Goal: Information Seeking & Learning: Learn about a topic

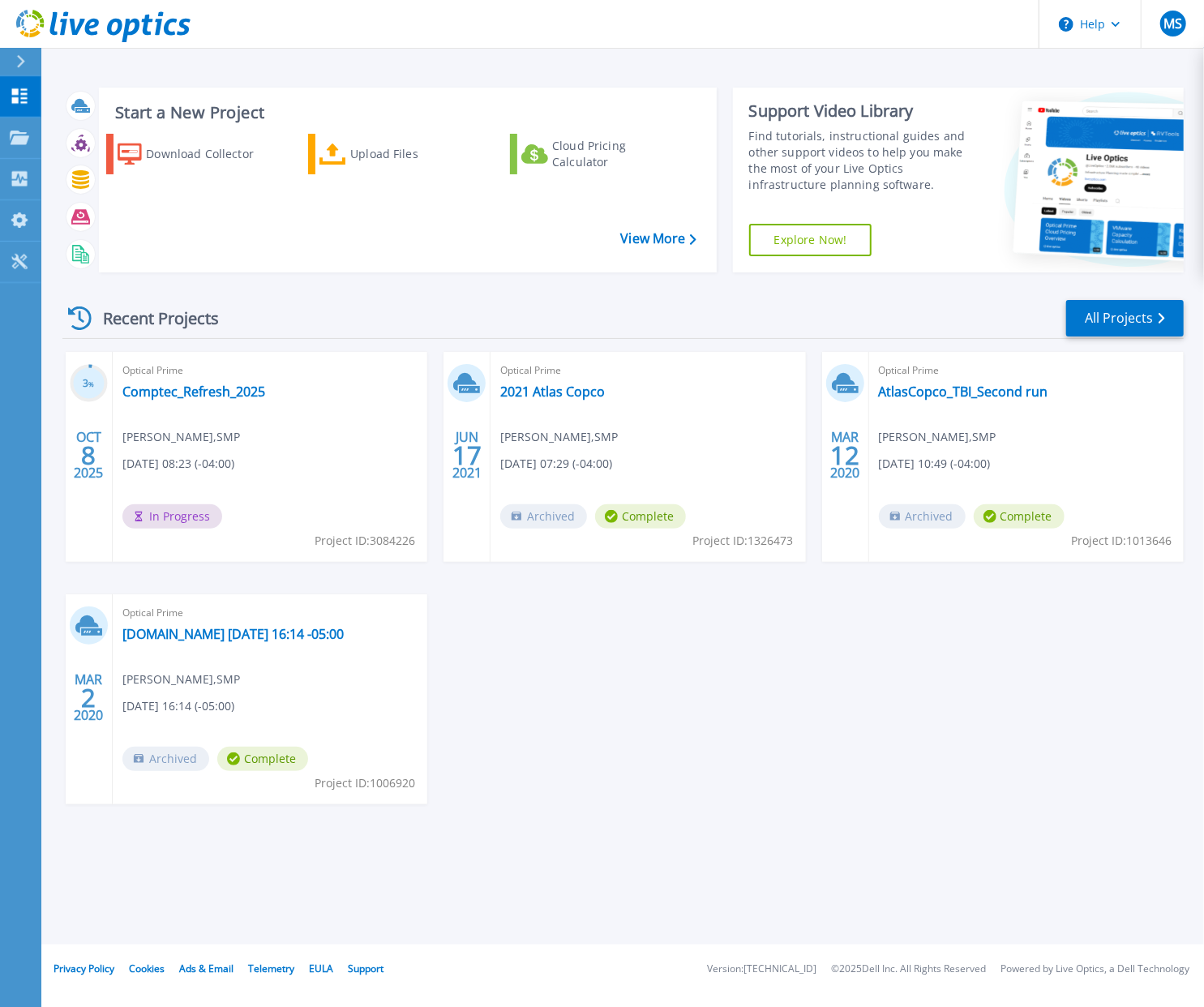
click at [613, 739] on div "3 % OCT 8 2025 Optical Prime Comptec_Refresh_2025 Mike Sager , SMP 10/08/2025, …" at bounding box center [616, 594] width 1134 height 485
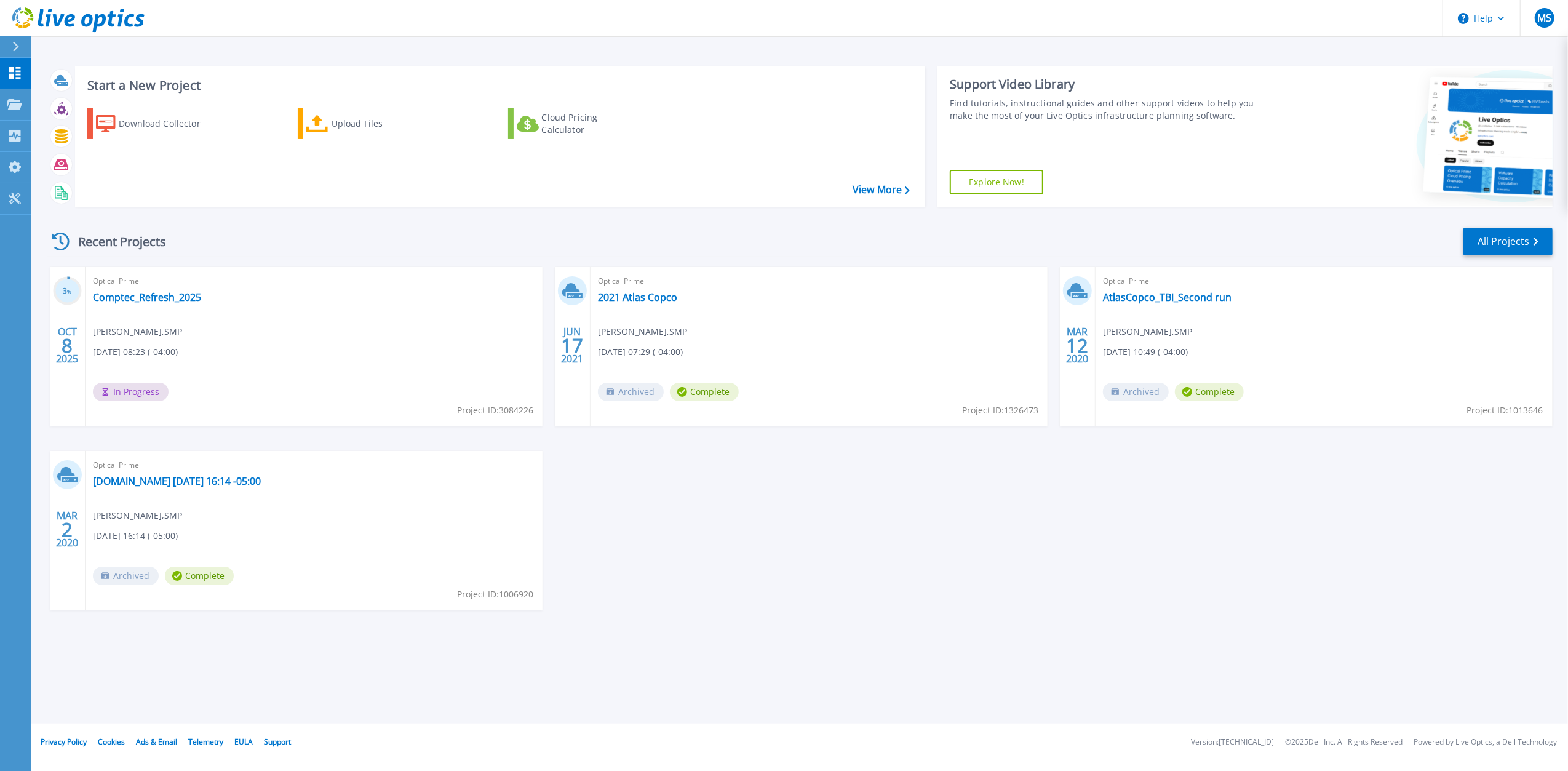
click at [906, 501] on div "3 % OCT 8 2025 Optical Prime Comptec_Refresh_2025 Mike Sager , SMP 10/08/2025, …" at bounding box center [795, 451] width 1515 height 368
click at [156, 302] on link "Comptec_Refresh_2025" at bounding box center [147, 296] width 108 height 12
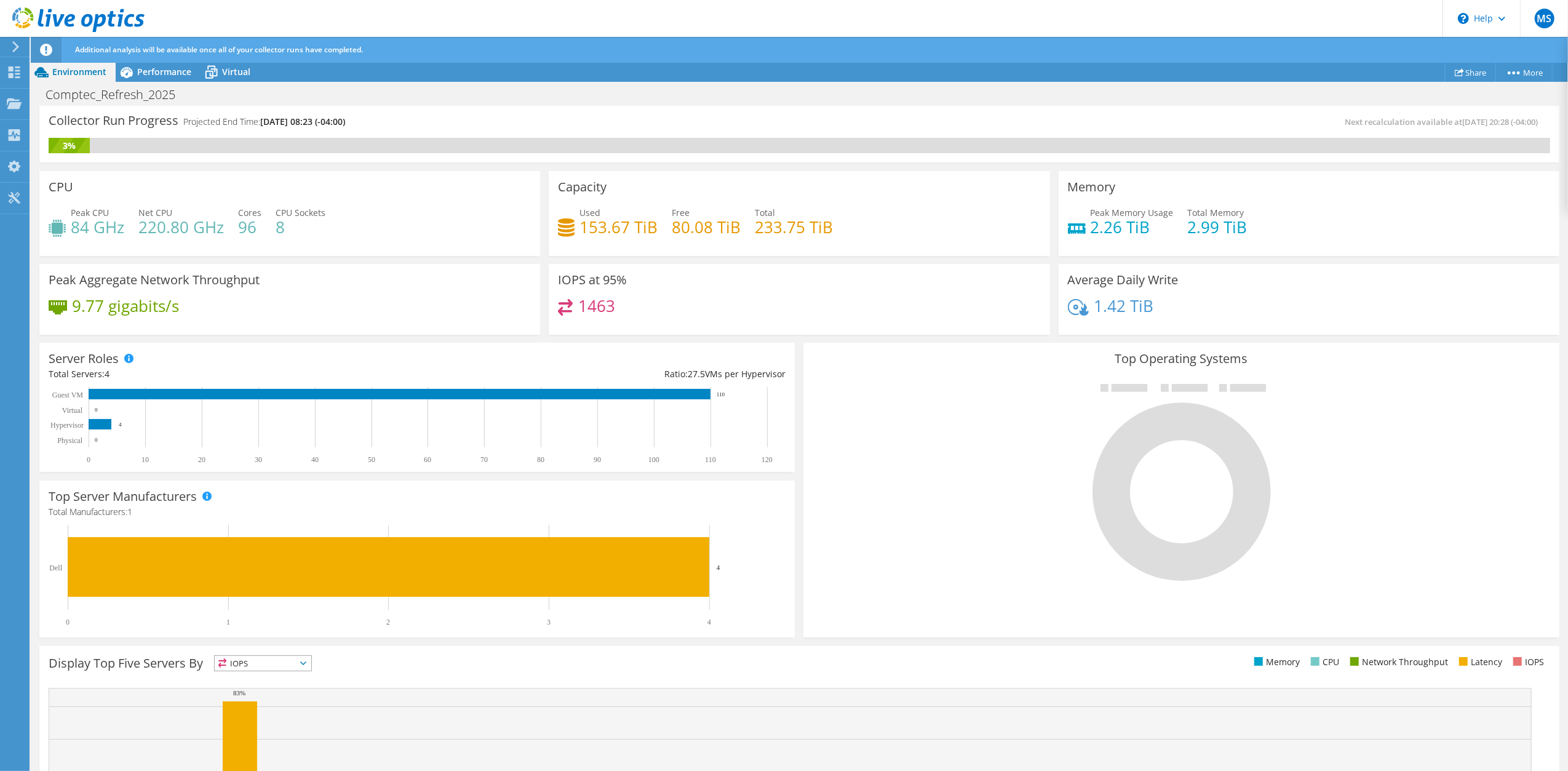
click at [221, 337] on div "Peak Aggregate Network Throughput 9.77 gigabits/s" at bounding box center [290, 299] width 509 height 79
click at [790, 340] on div "Server Roles Physical Servers represent bare metal servers that were targets of…" at bounding box center [417, 407] width 764 height 138
click at [604, 299] on h4 "1463" at bounding box center [596, 305] width 37 height 14
click at [155, 72] on span "Performance" at bounding box center [164, 71] width 54 height 12
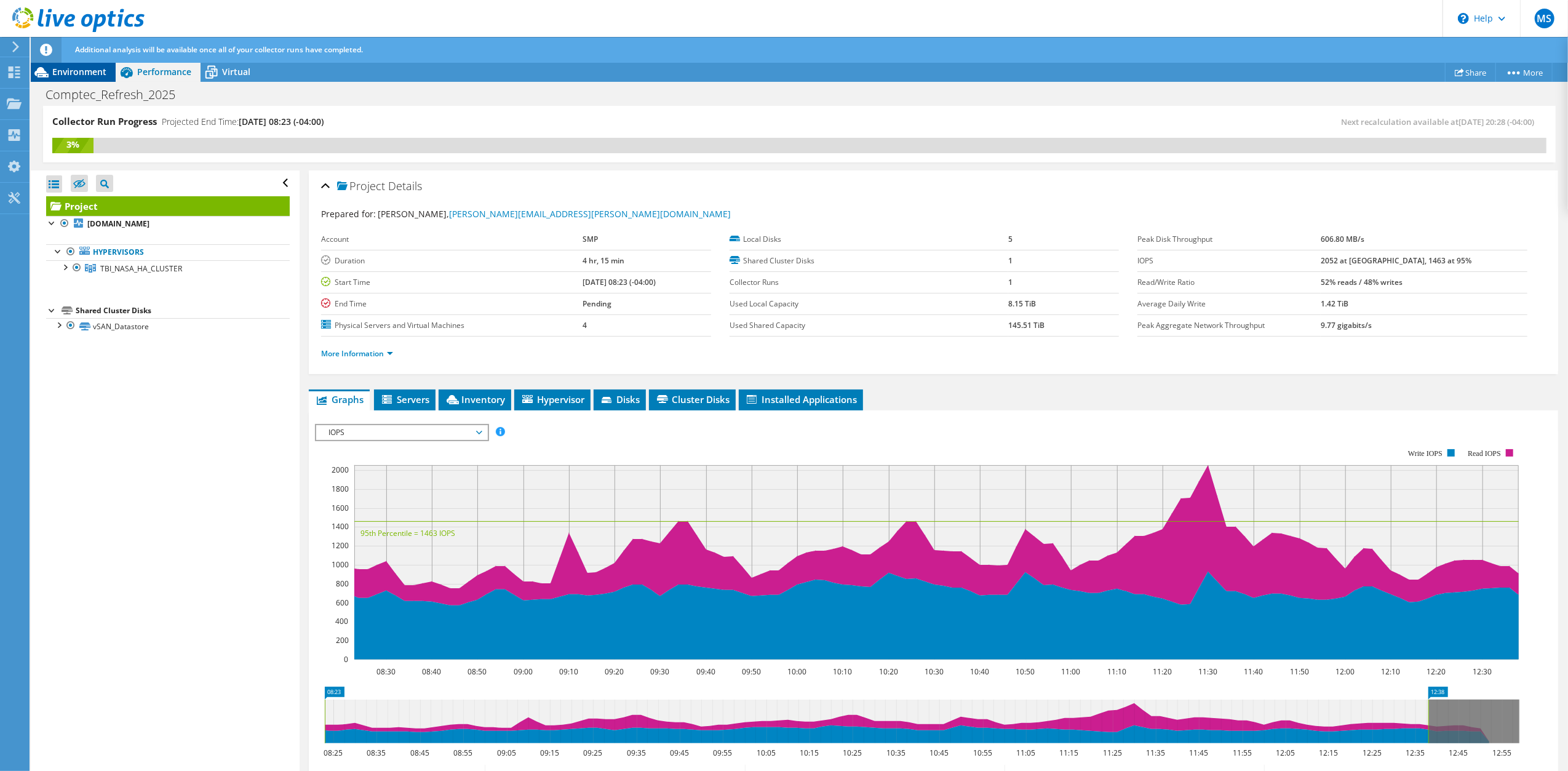
click at [72, 73] on span "Environment" at bounding box center [79, 71] width 54 height 12
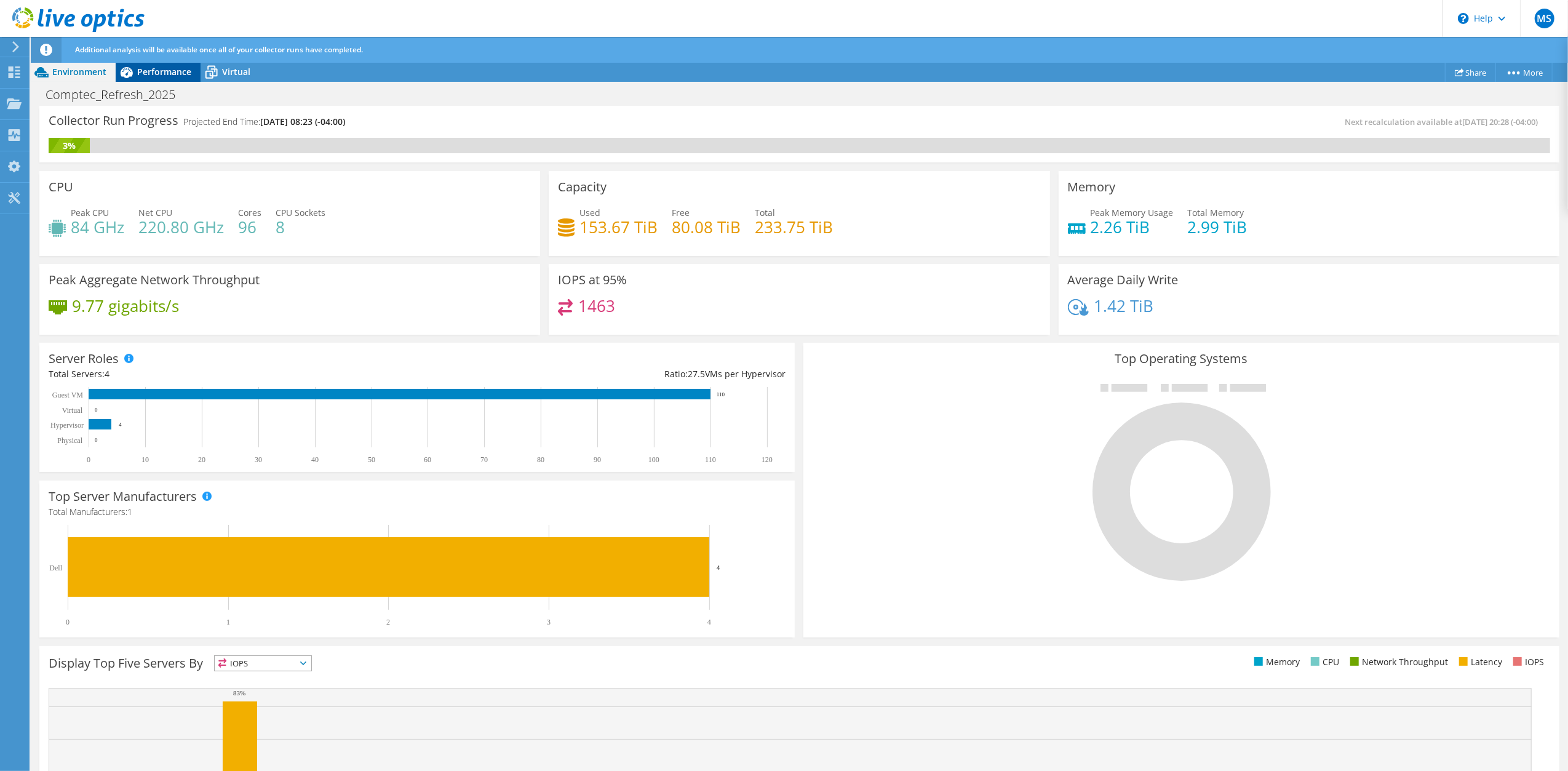
click at [163, 66] on span "Performance" at bounding box center [164, 71] width 54 height 12
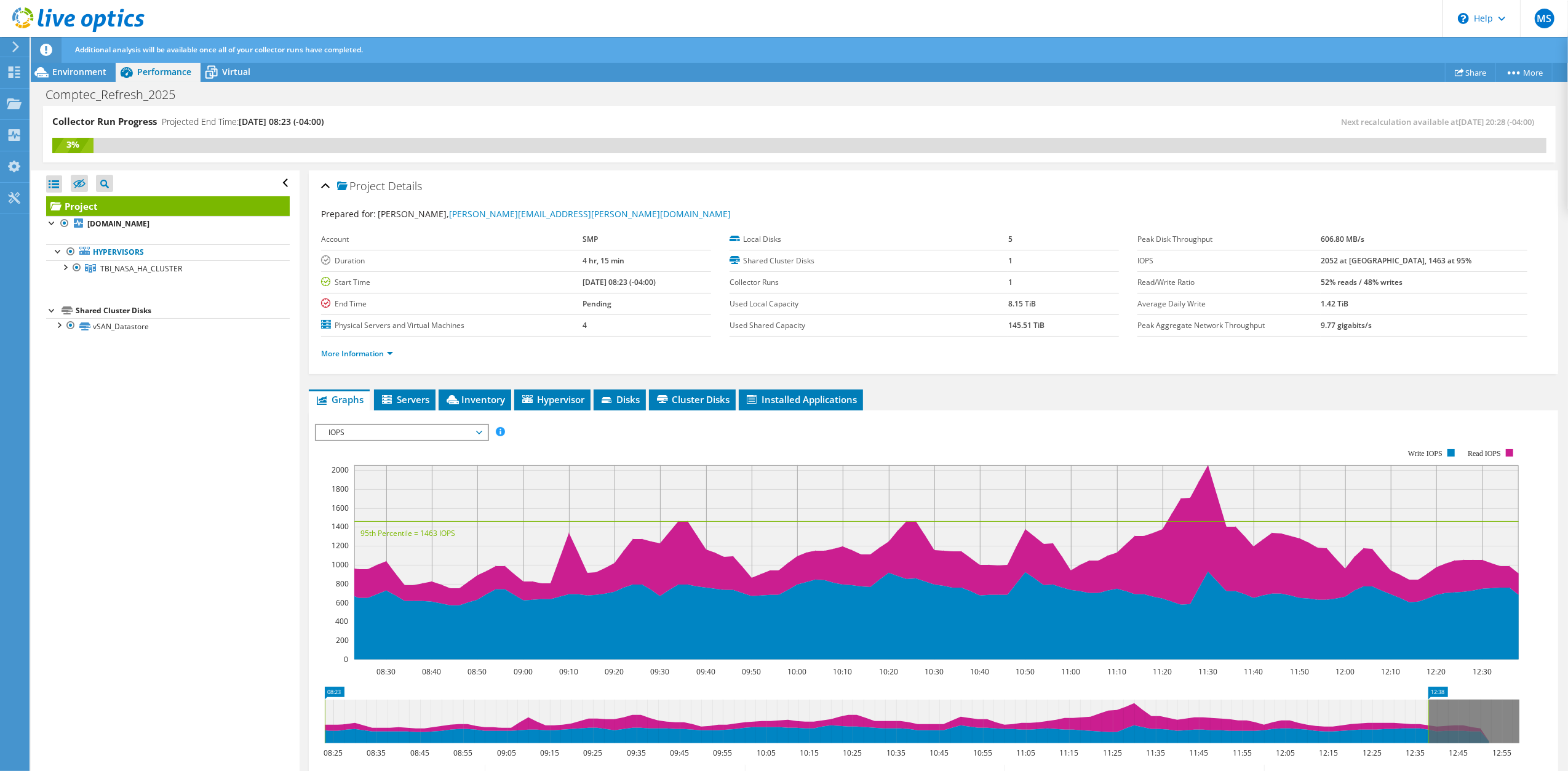
click at [247, 510] on div "Open All Close All Hide Excluded Nodes Project Tree Filter" at bounding box center [165, 471] width 268 height 602
click at [623, 426] on div "IOPS Disk Throughput IO Size Latency Queue Depth CPU Percentage Memory Page Fau…" at bounding box center [934, 432] width 1237 height 17
click at [611, 395] on span "Disks" at bounding box center [620, 399] width 40 height 12
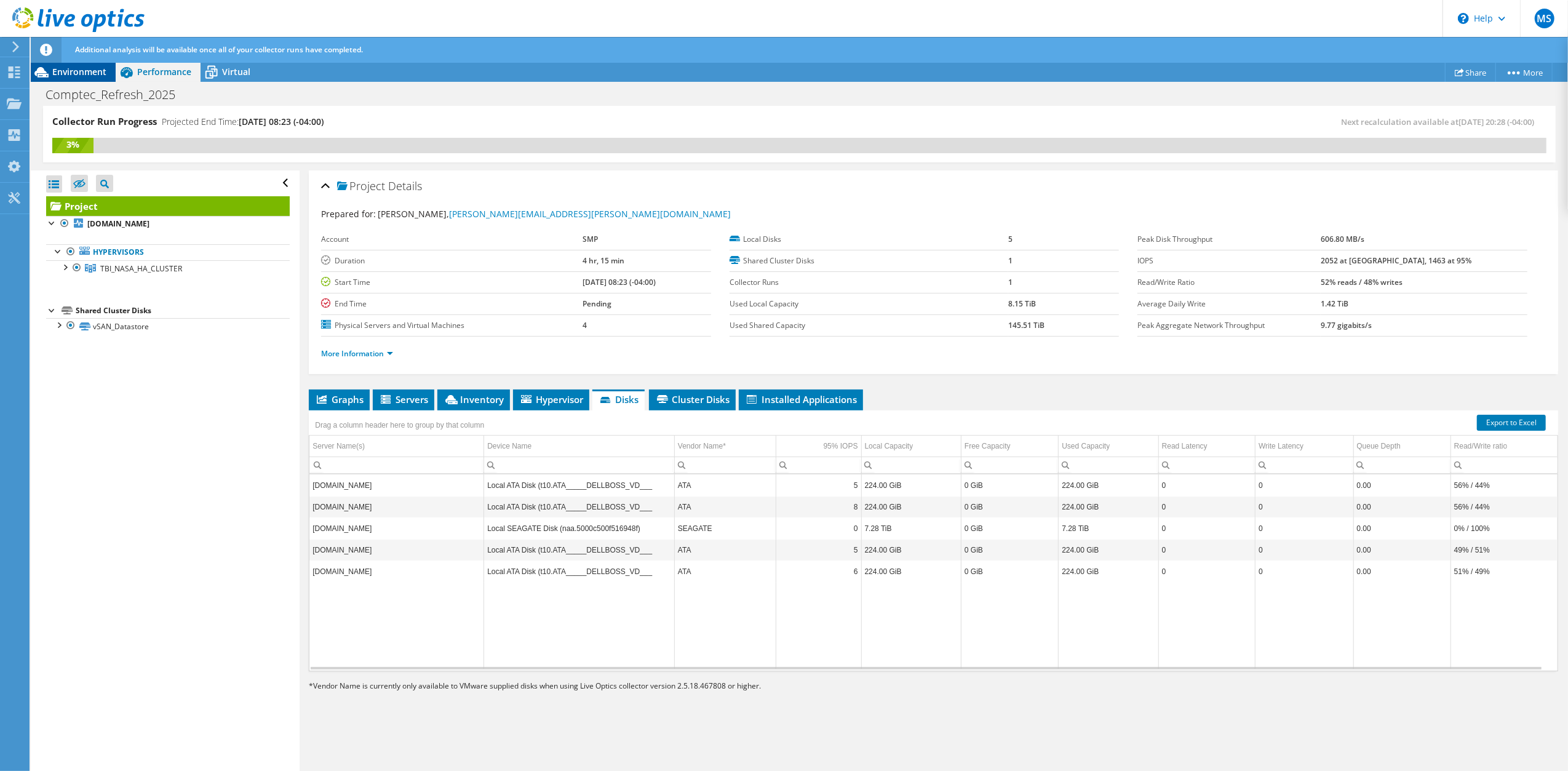
click at [82, 73] on span "Environment" at bounding box center [79, 71] width 54 height 12
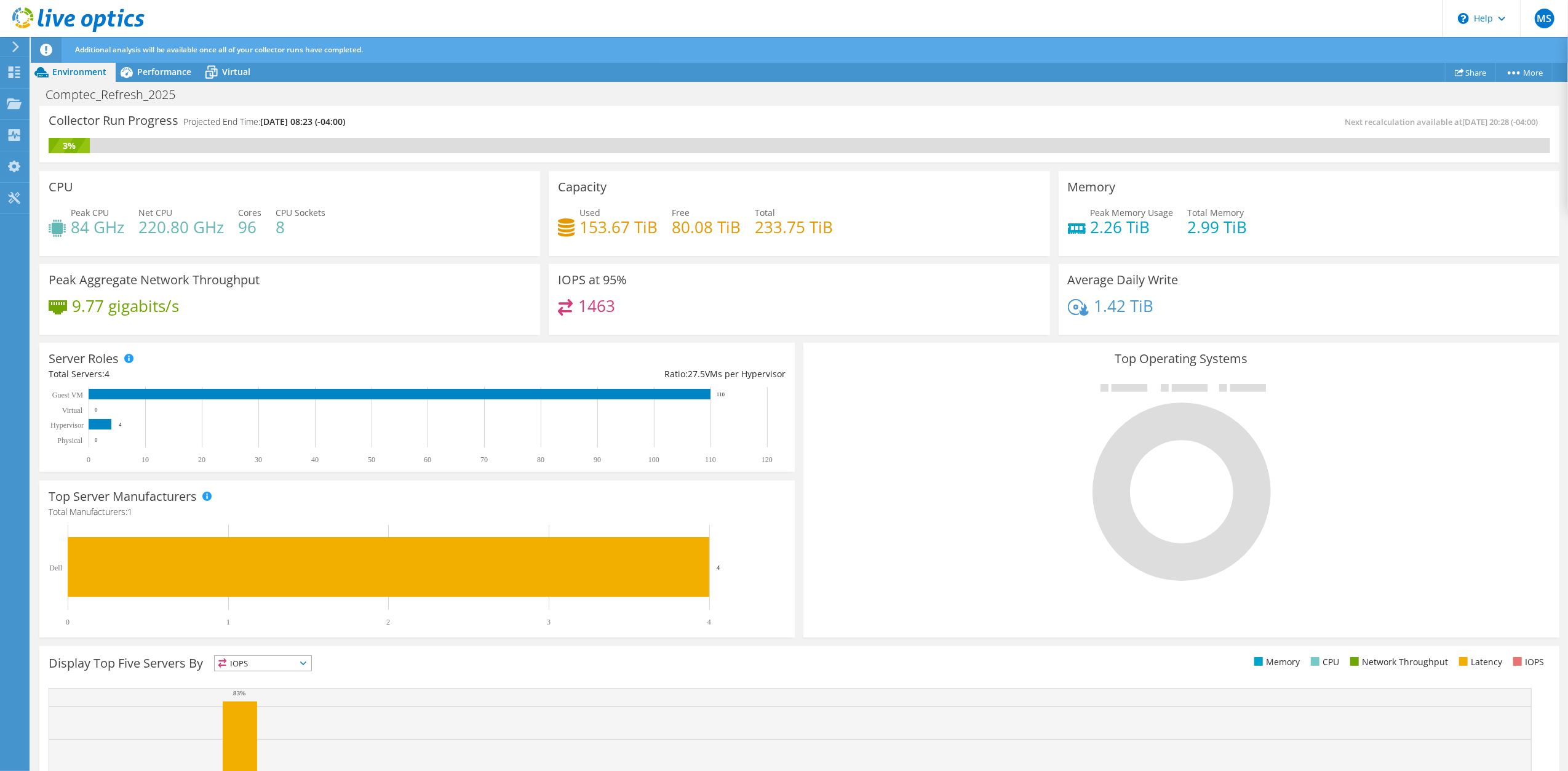
click at [734, 114] on div "Collector Run Progress Projected End Time: [DATE] 08:23 (-04:00) Next recalcula…" at bounding box center [799, 134] width 1520 height 57
click at [539, 340] on div "Server Roles Physical Servers represent bare metal servers that were targets of…" at bounding box center [417, 407] width 764 height 138
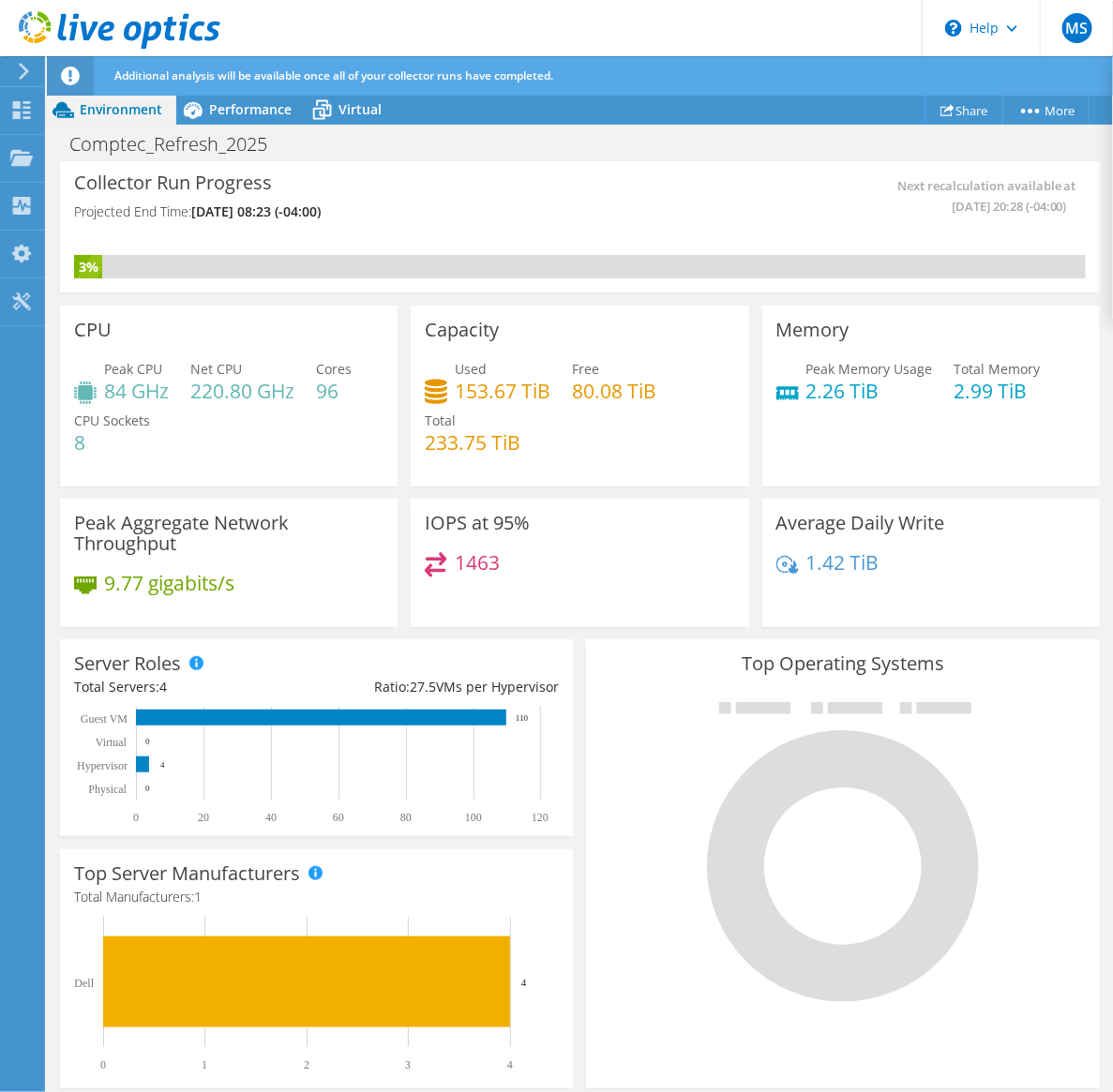
click at [633, 143] on div "Comptec_Refresh_2025 Print" at bounding box center [581, 143] width 1067 height 34
